Goal: Complete application form

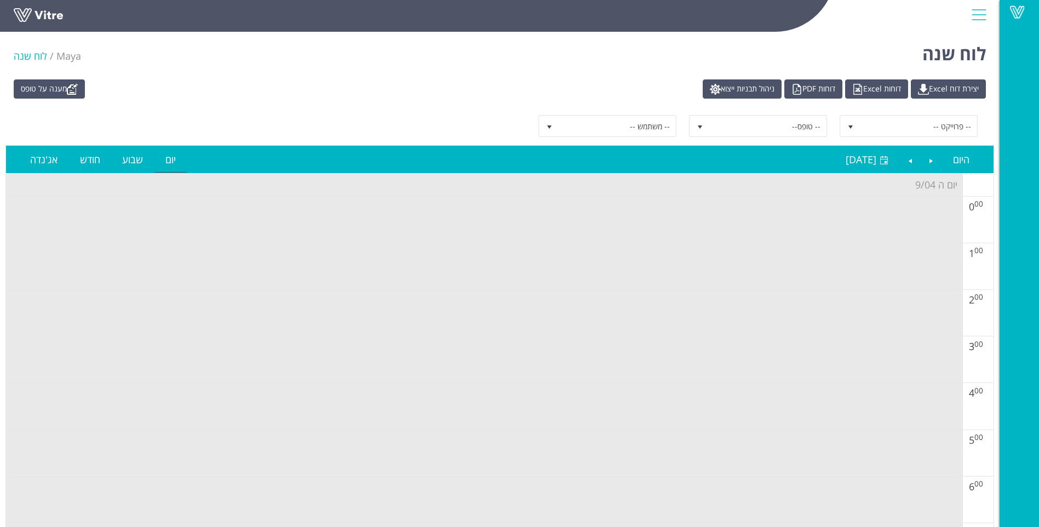
scroll to position [438, 0]
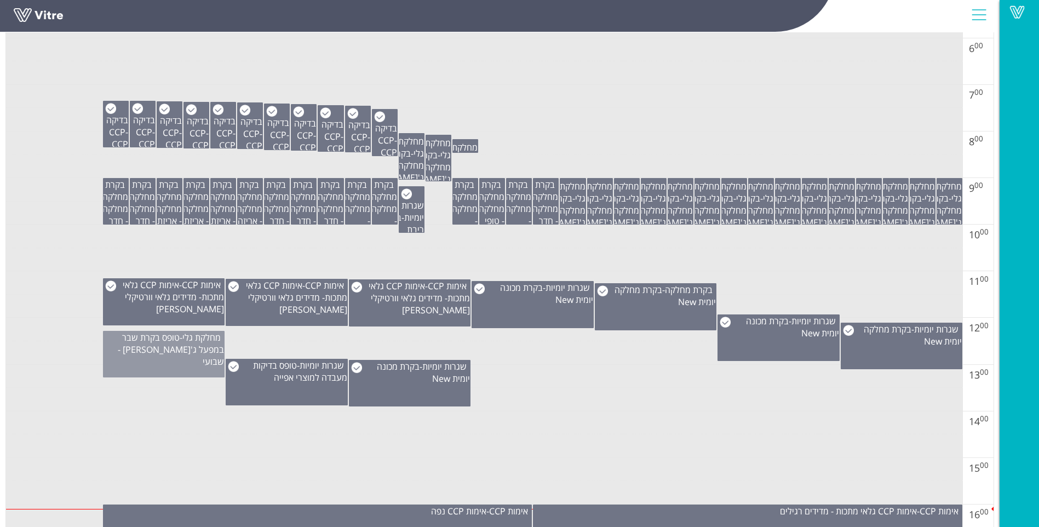
click at [175, 350] on span "טופס בקרת שבר במפעל ג'[PERSON_NAME] - שבועי" at bounding box center [171, 349] width 106 height 36
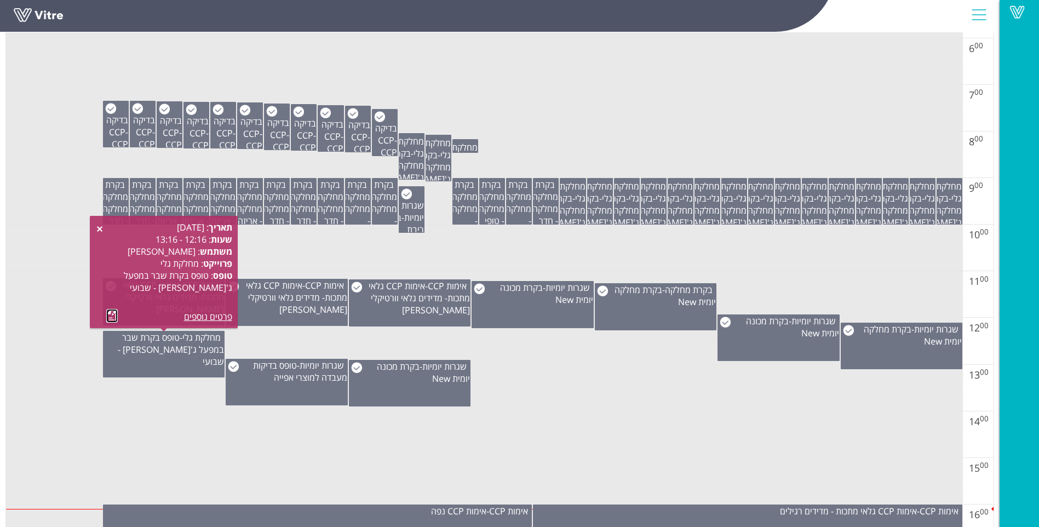
click at [115, 314] on link at bounding box center [111, 316] width 11 height 14
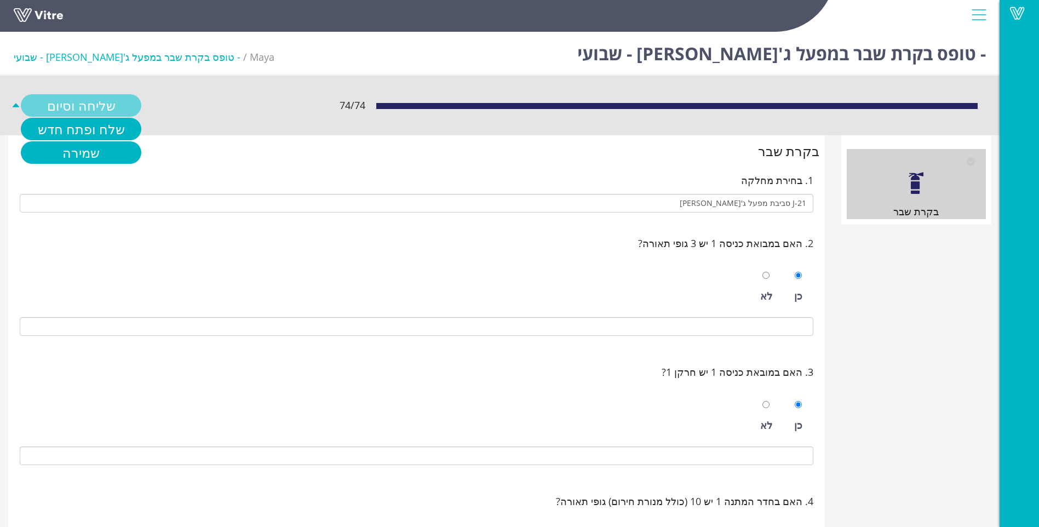
click at [110, 104] on link "שליחה וסיום" at bounding box center [81, 105] width 120 height 22
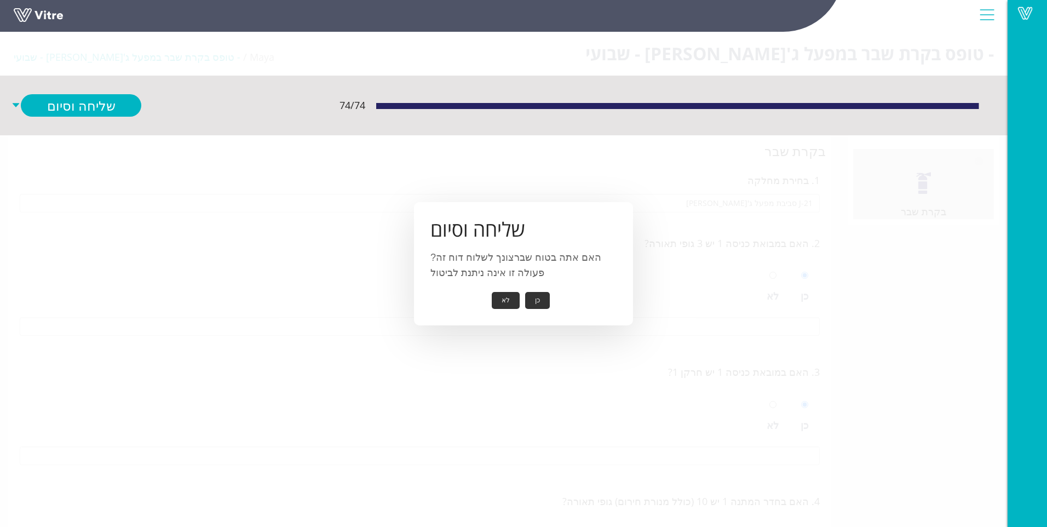
click at [530, 299] on button "כן" at bounding box center [537, 300] width 25 height 17
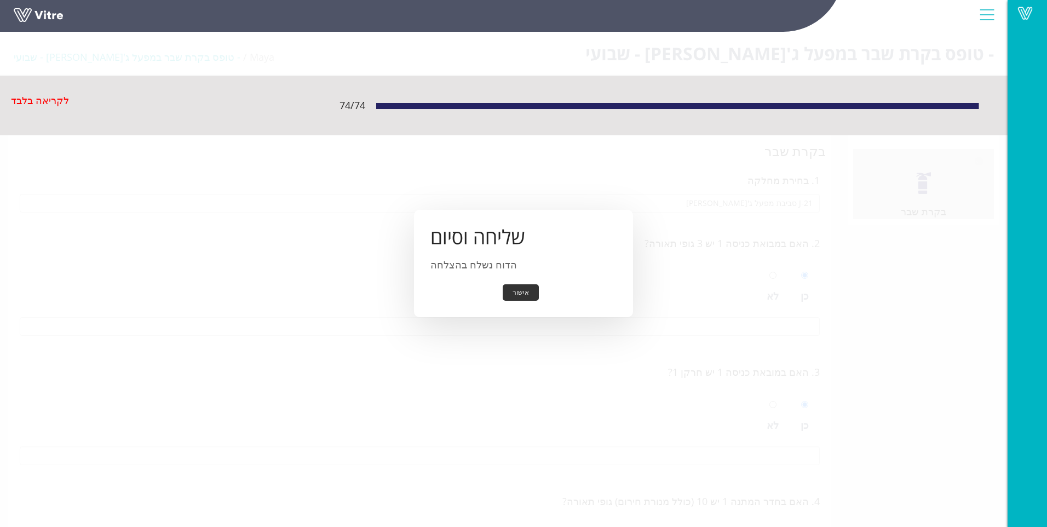
click at [522, 293] on button "אישור" at bounding box center [521, 292] width 36 height 17
